Goal: Navigation & Orientation: Understand site structure

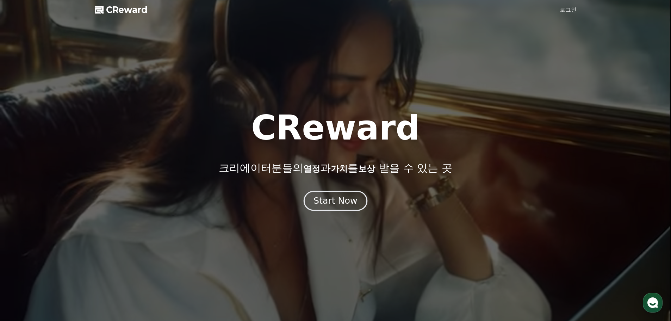
click at [340, 199] on div "Start Now" at bounding box center [336, 201] width 44 height 12
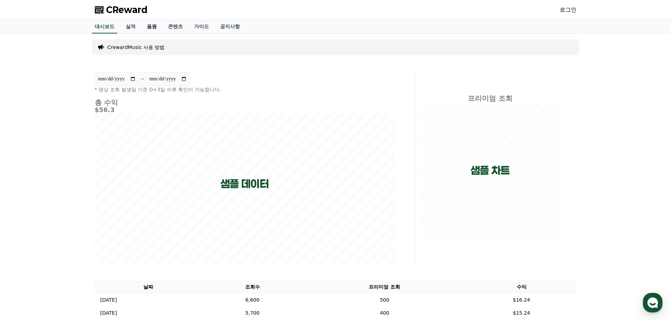
click at [155, 26] on link "음원" at bounding box center [151, 26] width 21 height 13
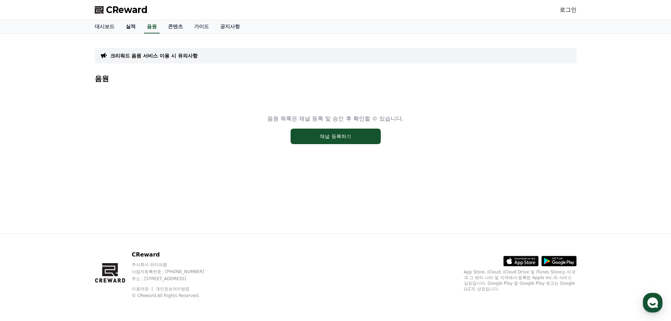
click at [134, 27] on link "실적" at bounding box center [130, 26] width 21 height 13
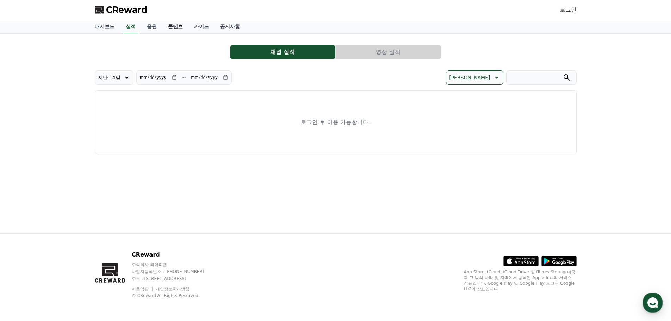
click at [174, 26] on link "콘텐츠" at bounding box center [175, 26] width 26 height 13
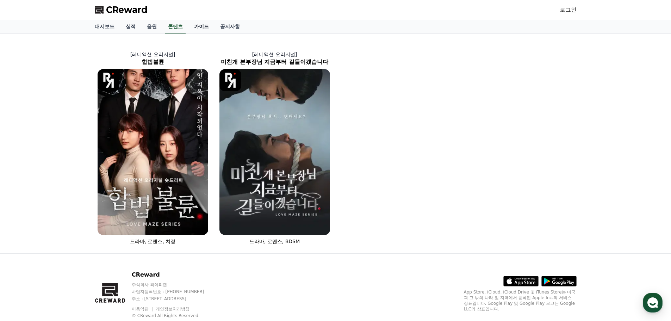
click at [202, 30] on link "가이드" at bounding box center [202, 26] width 26 height 13
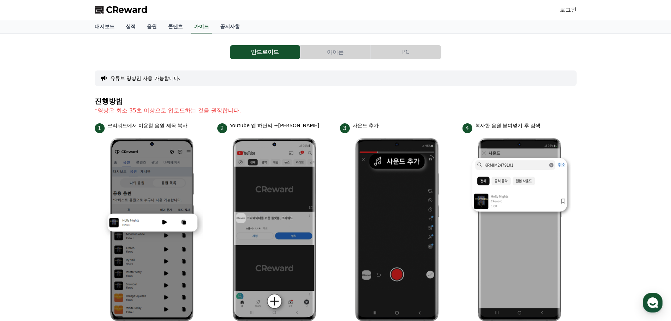
click at [330, 54] on button "아이폰" at bounding box center [336, 52] width 70 height 14
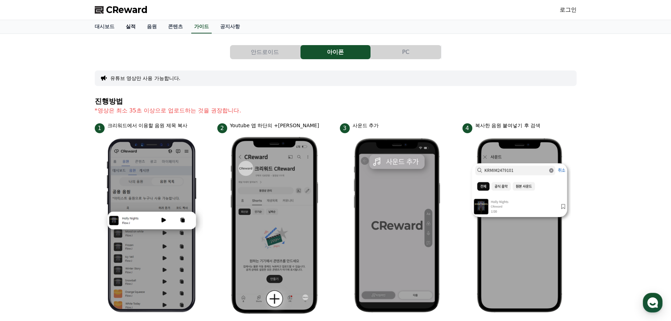
click at [129, 28] on link "실적" at bounding box center [130, 26] width 21 height 13
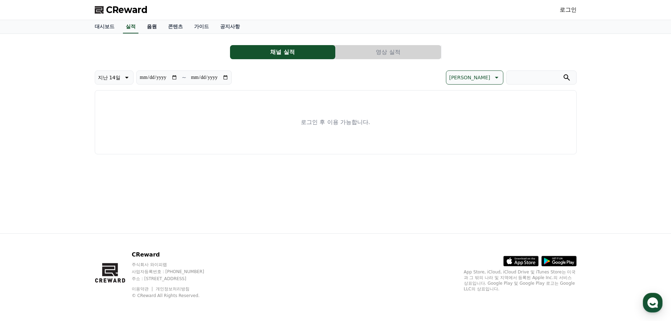
click at [157, 25] on link "음원" at bounding box center [151, 26] width 21 height 13
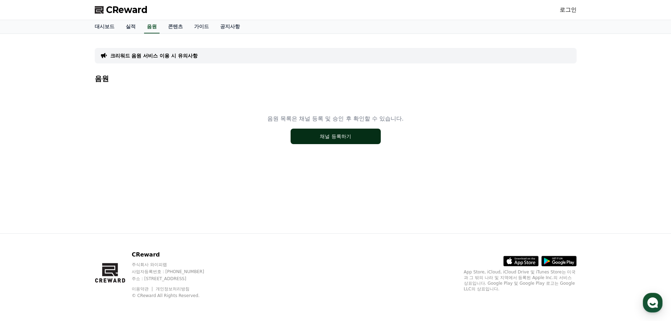
click at [317, 133] on button "채널 등록하기" at bounding box center [336, 137] width 90 height 16
click at [229, 19] on div "CReward 로그인" at bounding box center [335, 10] width 493 height 20
click at [233, 25] on link "공지사항" at bounding box center [230, 26] width 31 height 13
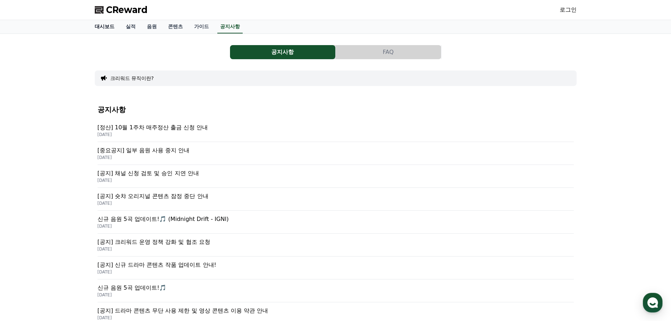
click at [108, 29] on link "대시보드" at bounding box center [104, 26] width 31 height 13
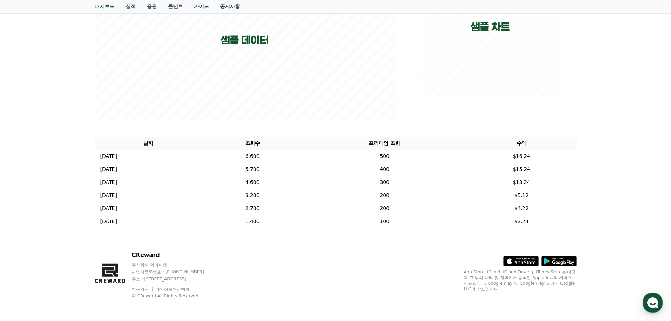
scroll to position [144, 0]
